Goal: Find specific page/section

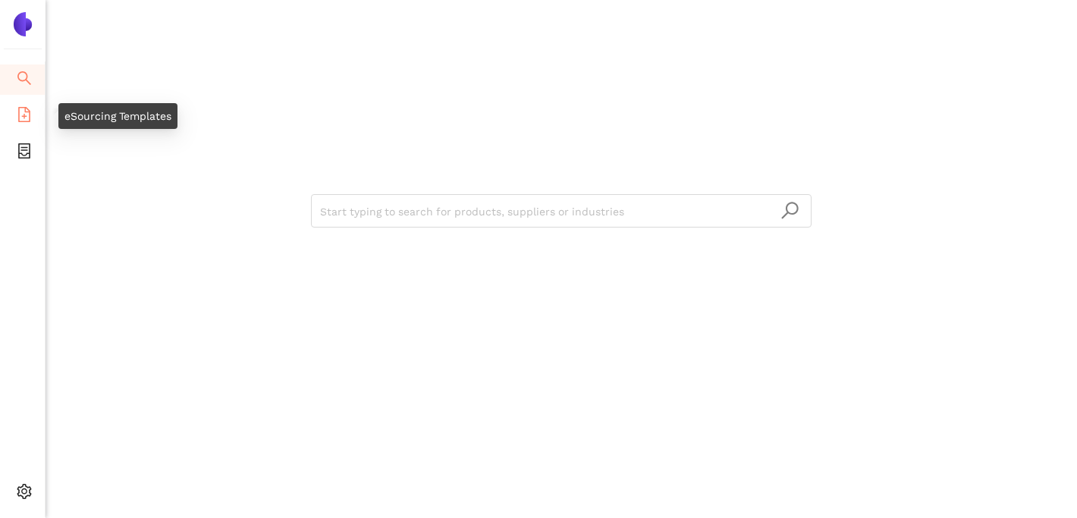
click at [27, 120] on icon "file-add" at bounding box center [24, 114] width 15 height 15
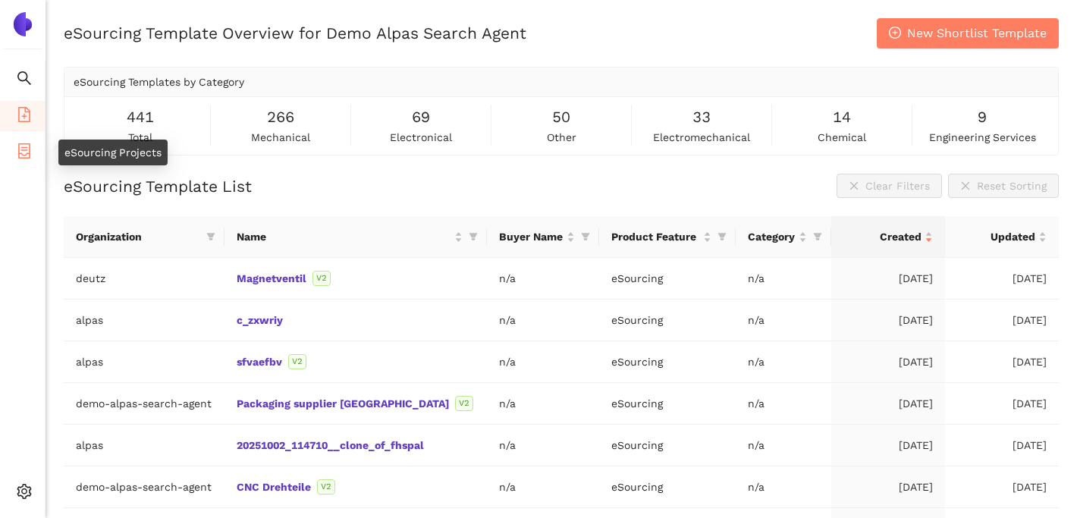
click at [20, 155] on icon "container" at bounding box center [24, 150] width 15 height 15
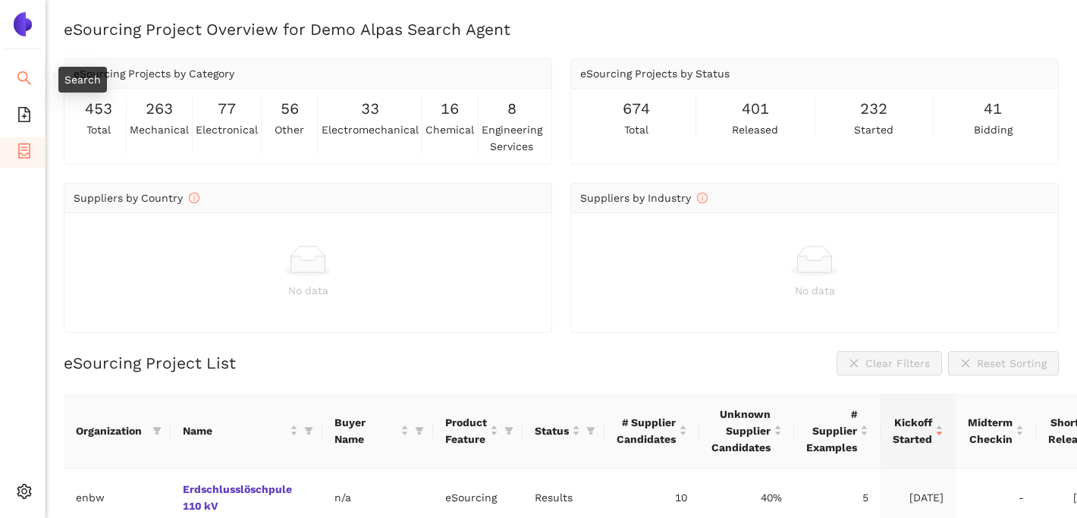
click at [22, 77] on icon "search" at bounding box center [24, 78] width 15 height 15
